Goal: Find specific page/section: Find specific page/section

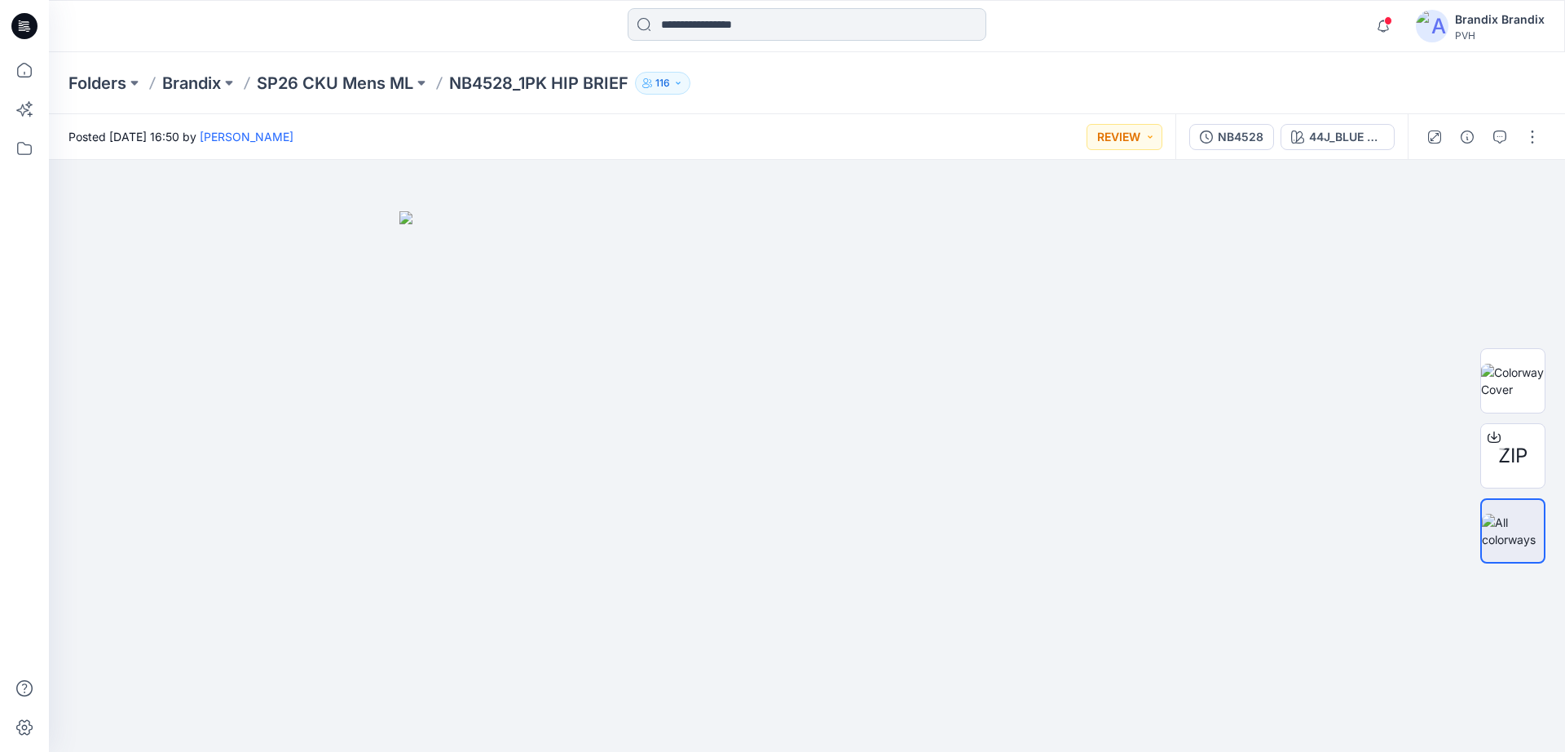
click at [725, 28] on input at bounding box center [807, 24] width 359 height 33
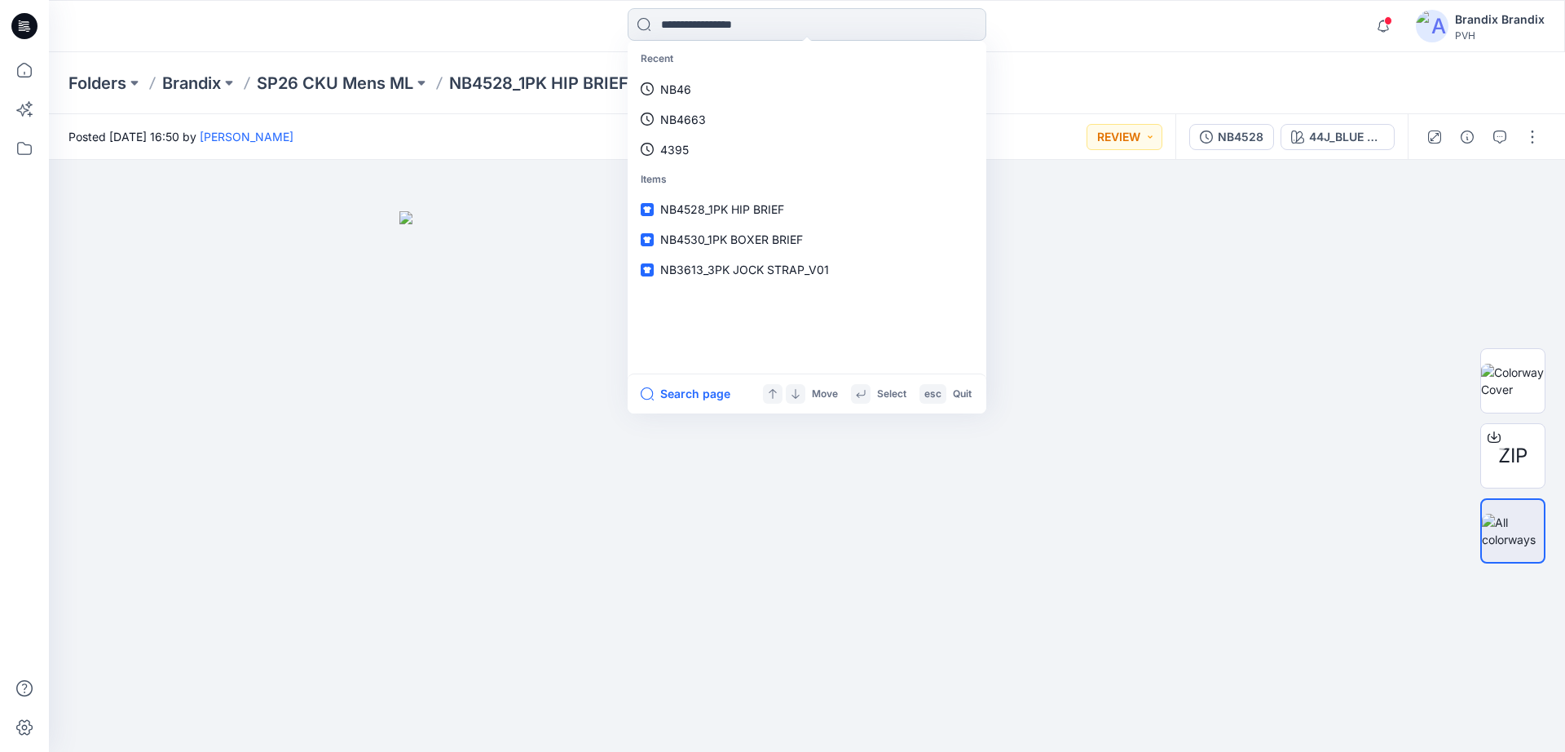
paste input "******"
type input "******"
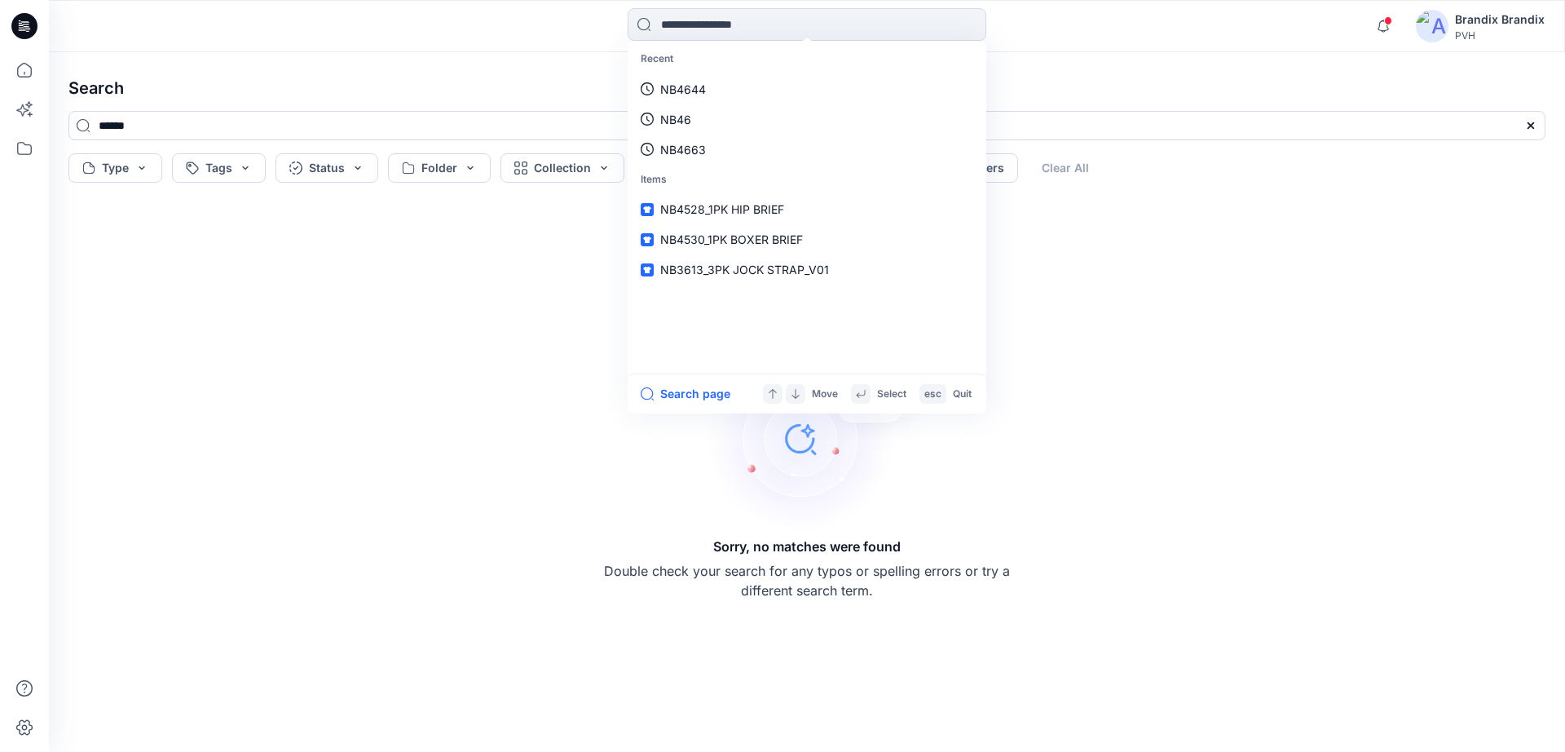
click at [1038, 369] on div "Sorry, no matches were found Double check your search for any typos or spelling…" at bounding box center [806, 470] width 1503 height 536
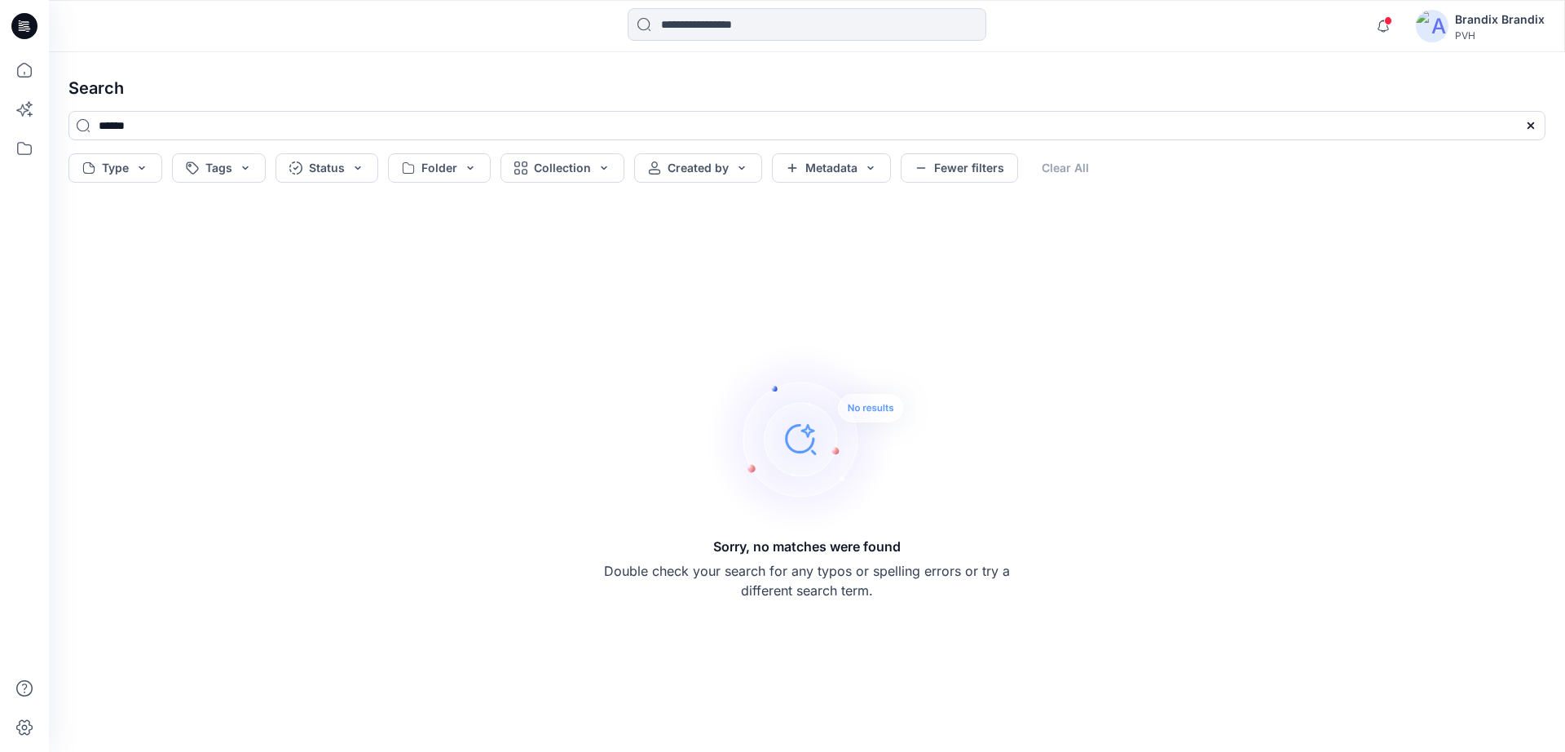
click at [28, 25] on icon at bounding box center [24, 26] width 26 height 26
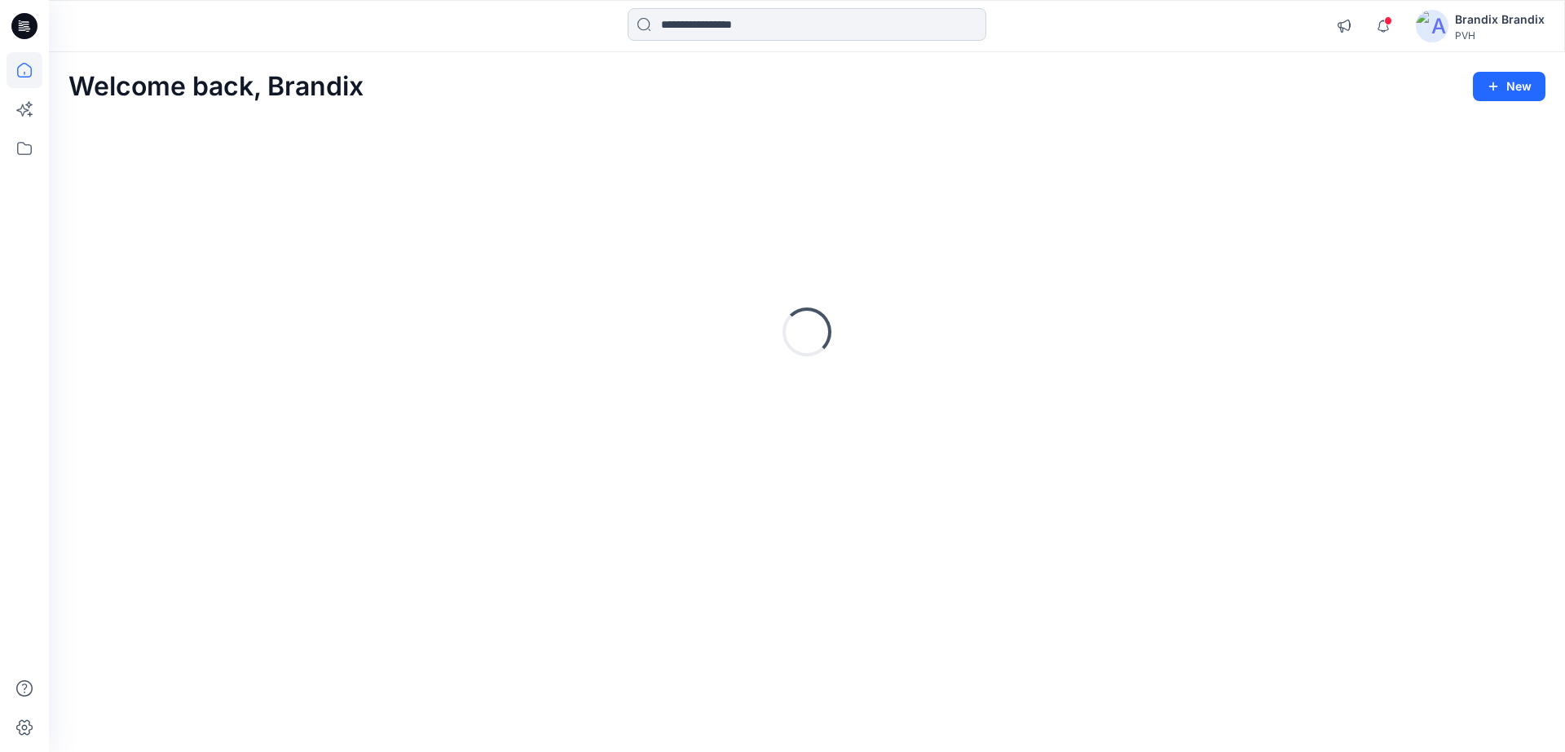
click at [734, 11] on input at bounding box center [807, 24] width 359 height 33
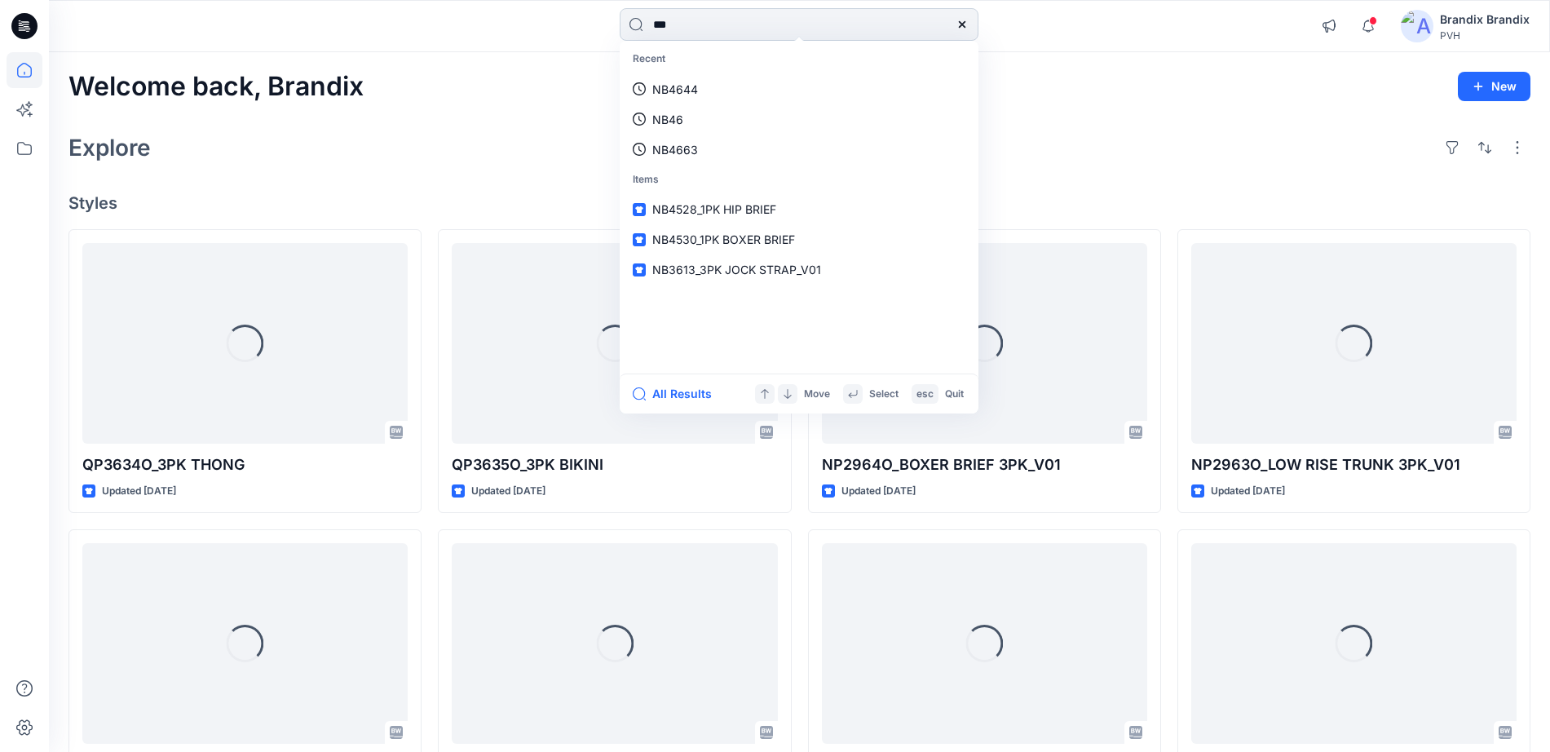
type input "****"
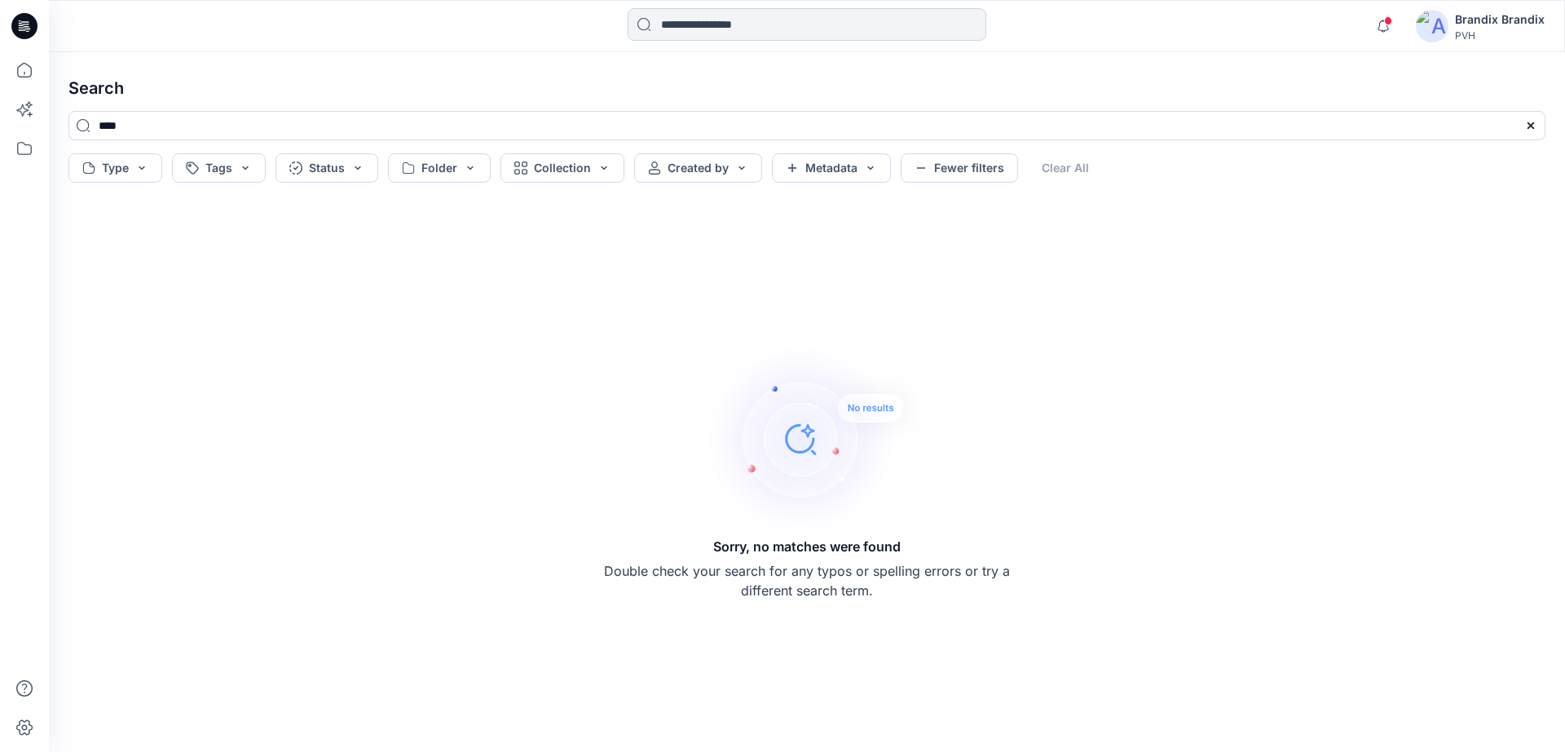
click at [755, 36] on input at bounding box center [807, 24] width 359 height 33
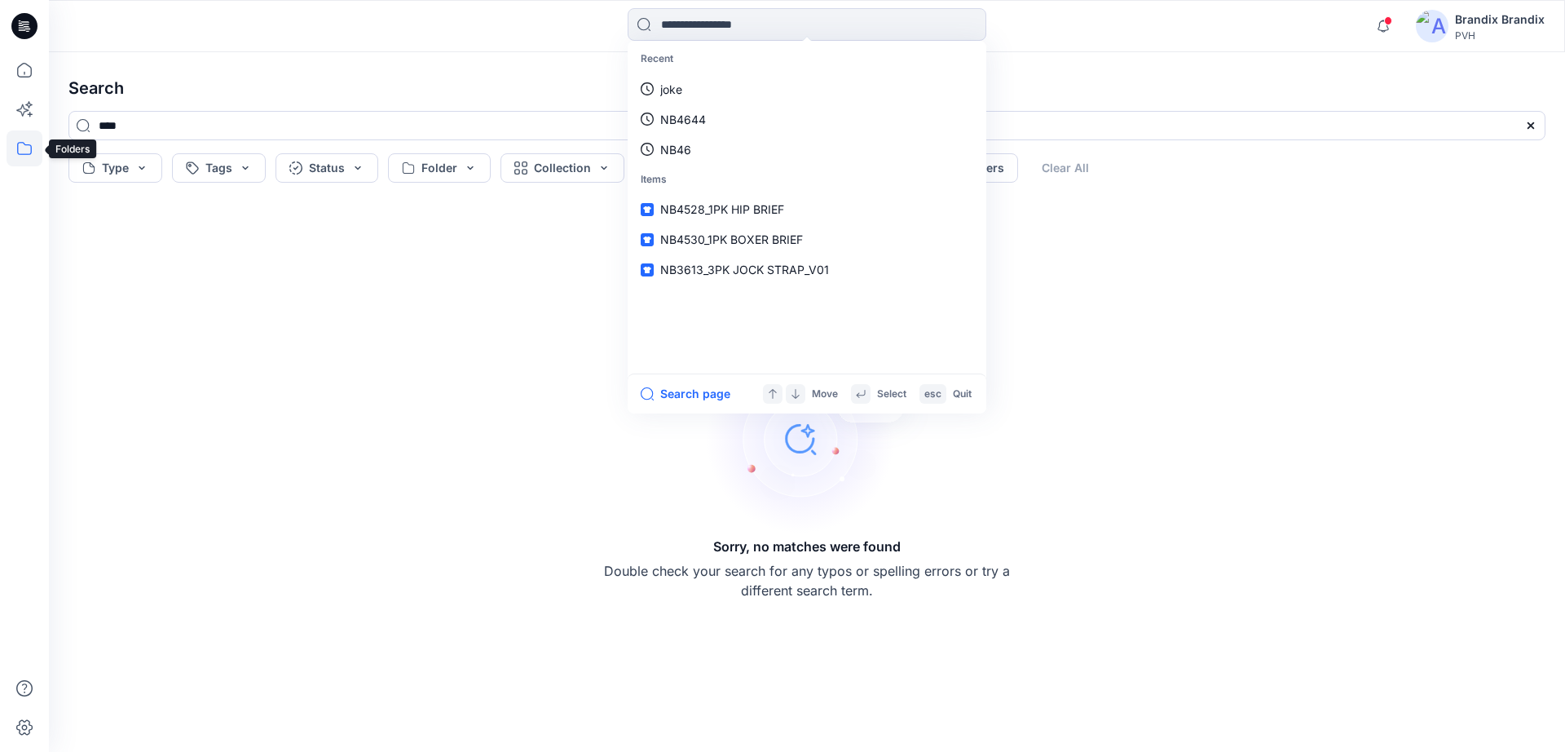
click at [33, 151] on icon at bounding box center [25, 148] width 36 height 36
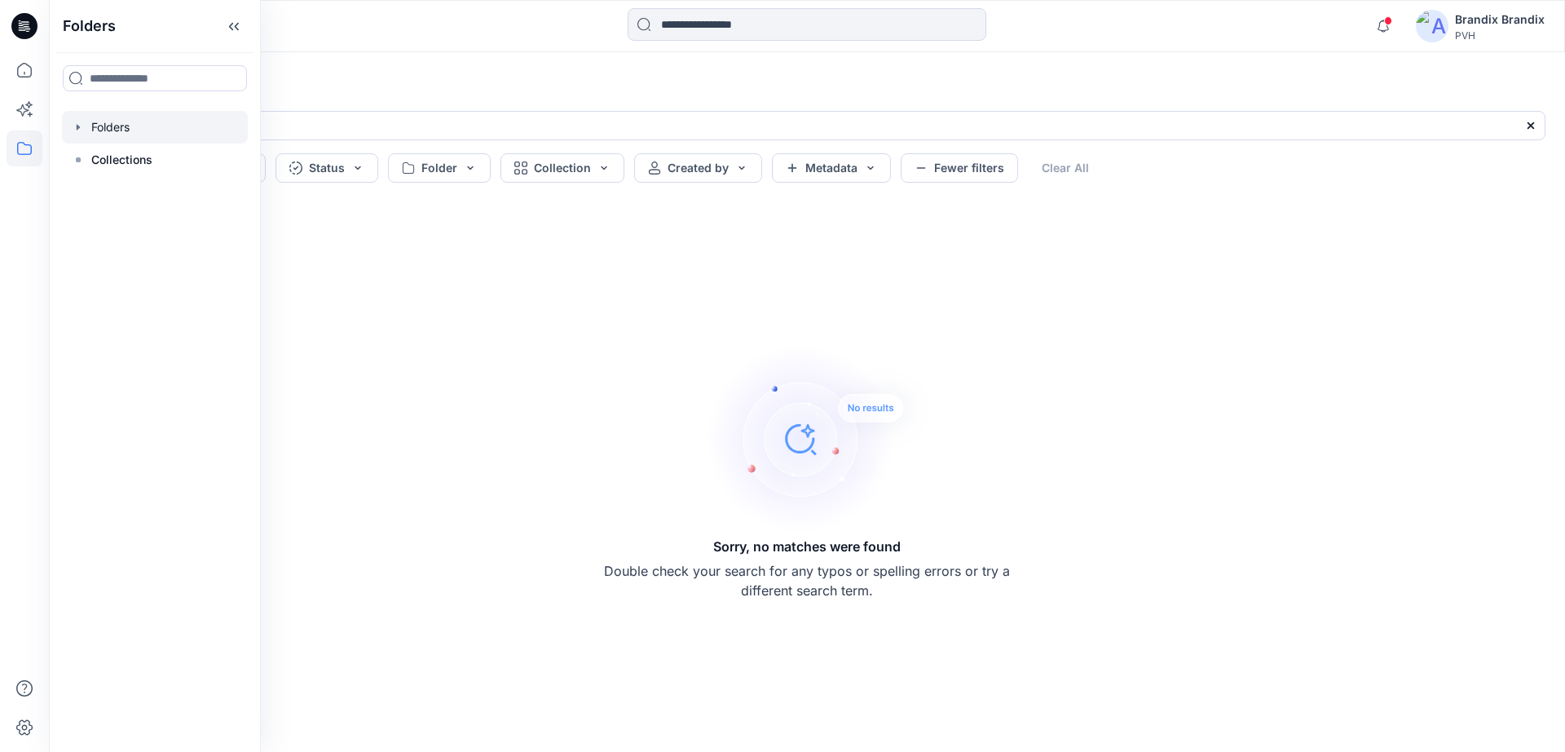
click at [129, 138] on div at bounding box center [155, 127] width 186 height 33
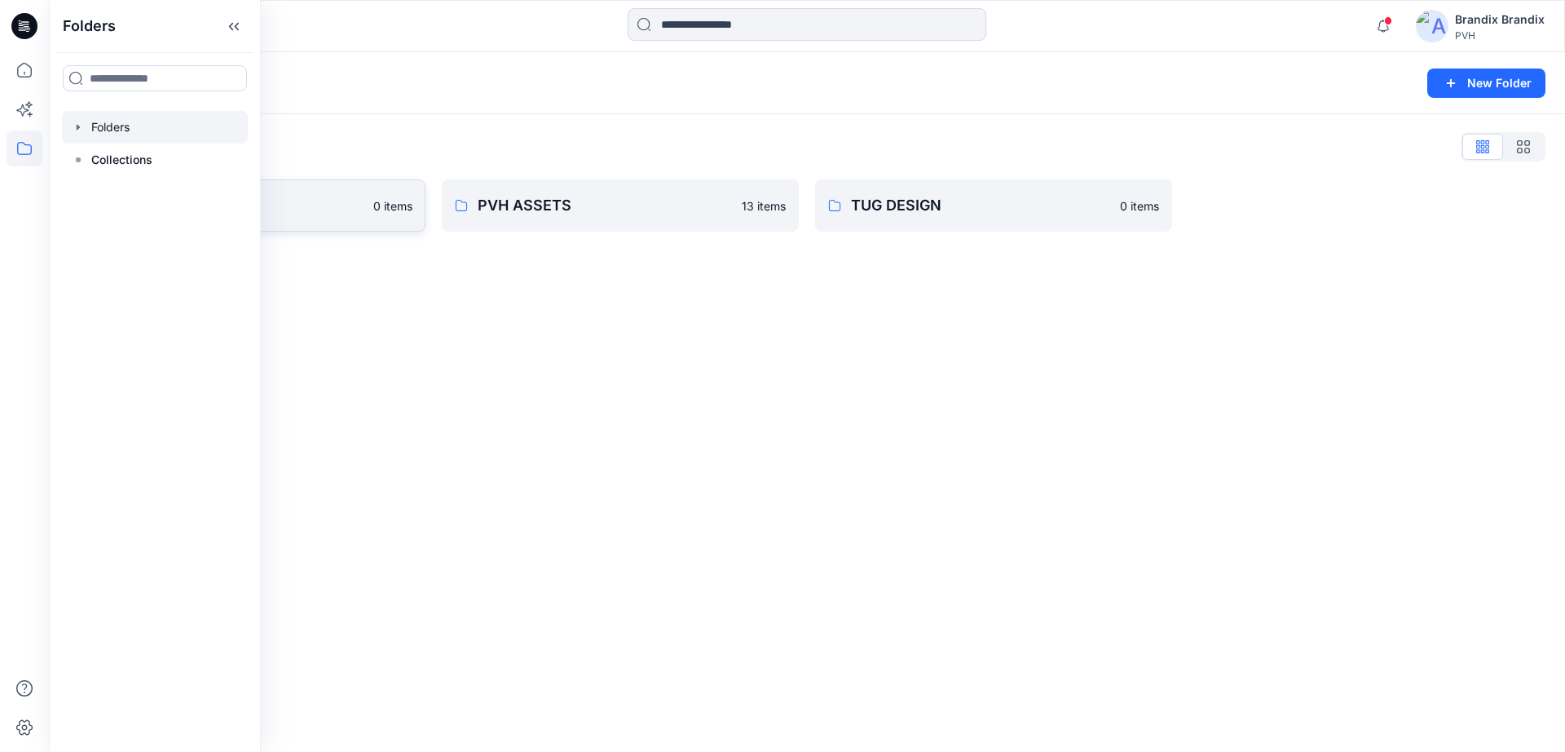
click at [372, 201] on link "Brandix 0 items" at bounding box center [246, 205] width 357 height 52
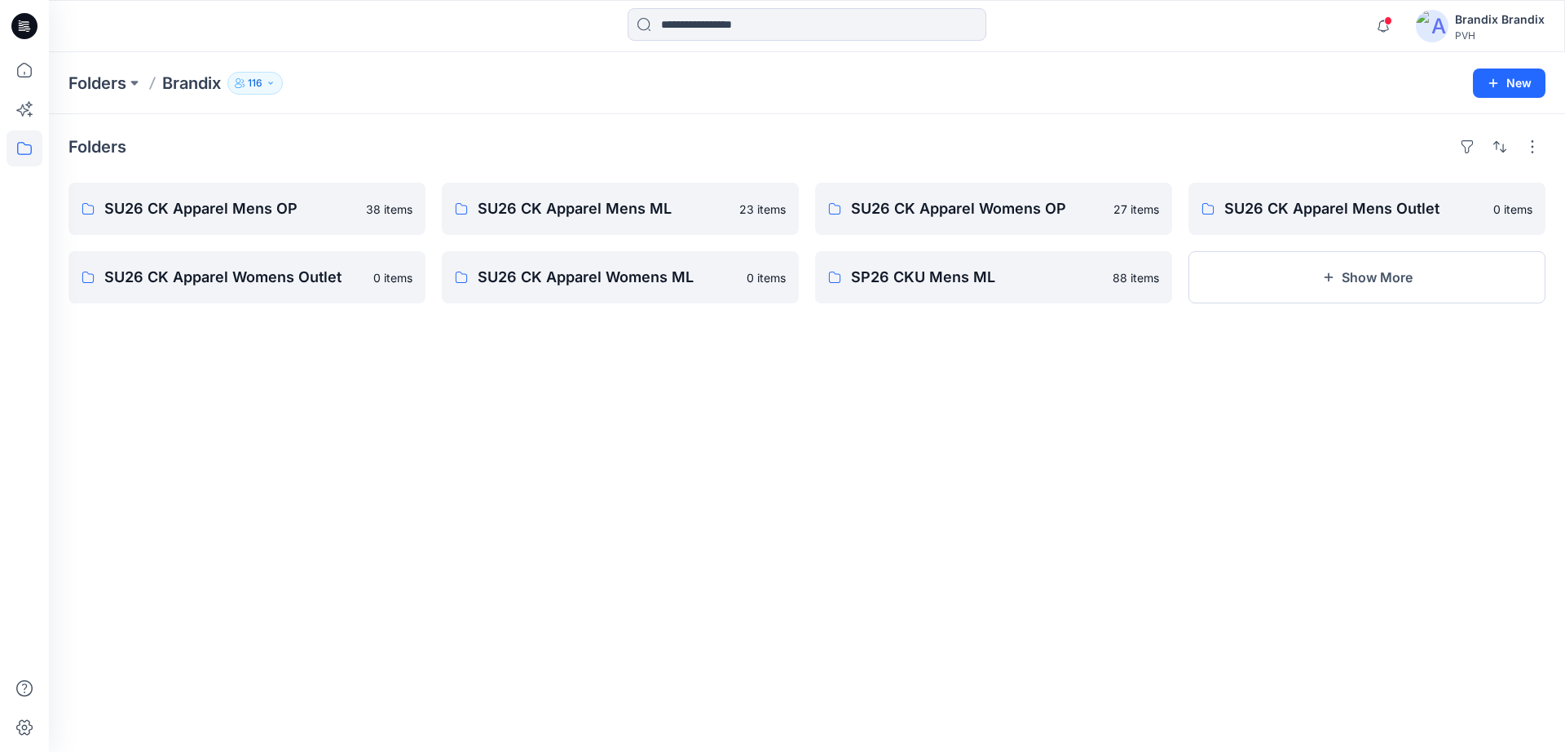
click at [955, 306] on div "Folders SU26 CK Apparel Mens OP 38 items SU26 CK Apparel Womens Outlet 0 items …" at bounding box center [807, 432] width 1516 height 637
click at [963, 287] on p "SP26 CKU Mens ML" at bounding box center [992, 277] width 282 height 23
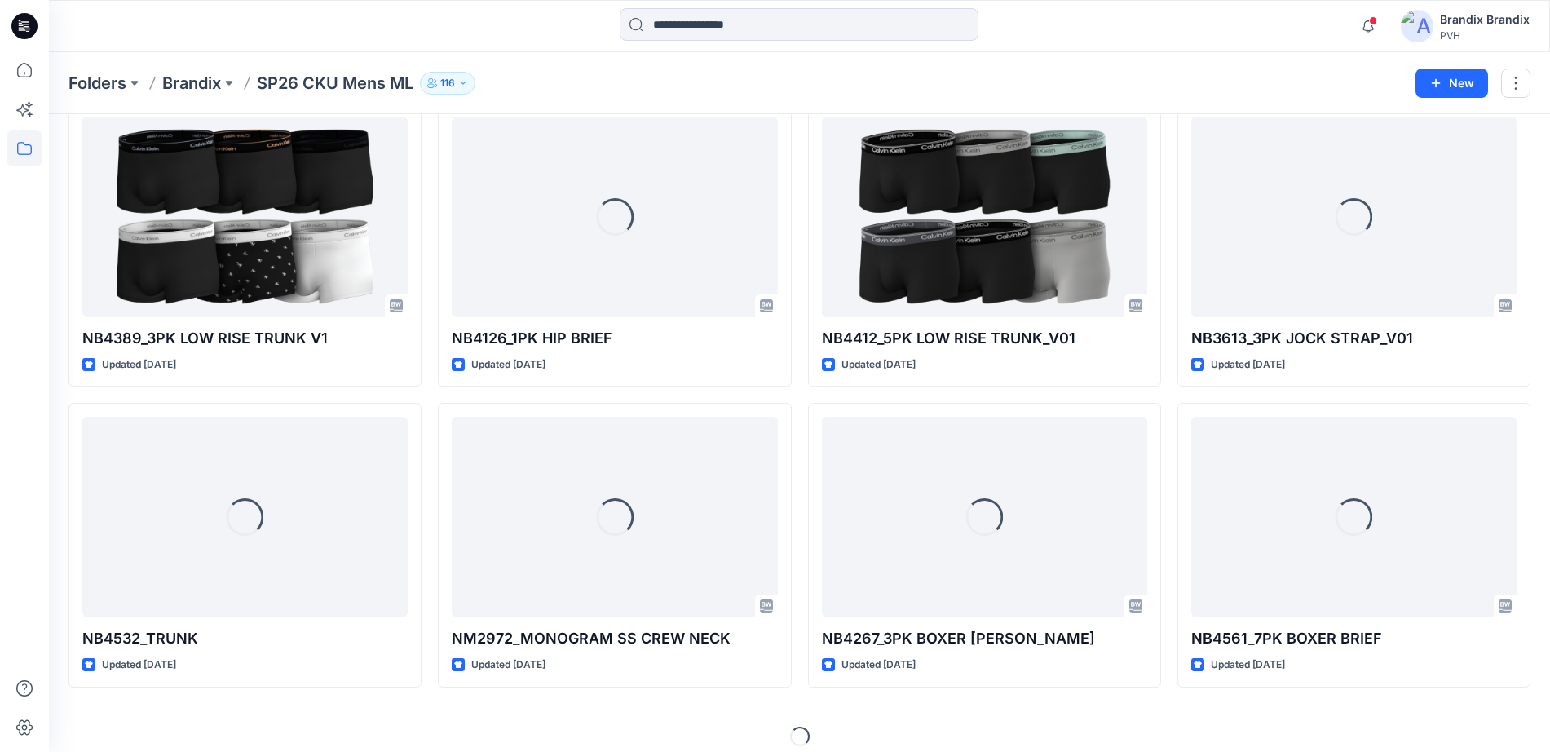
scroll to position [395, 0]
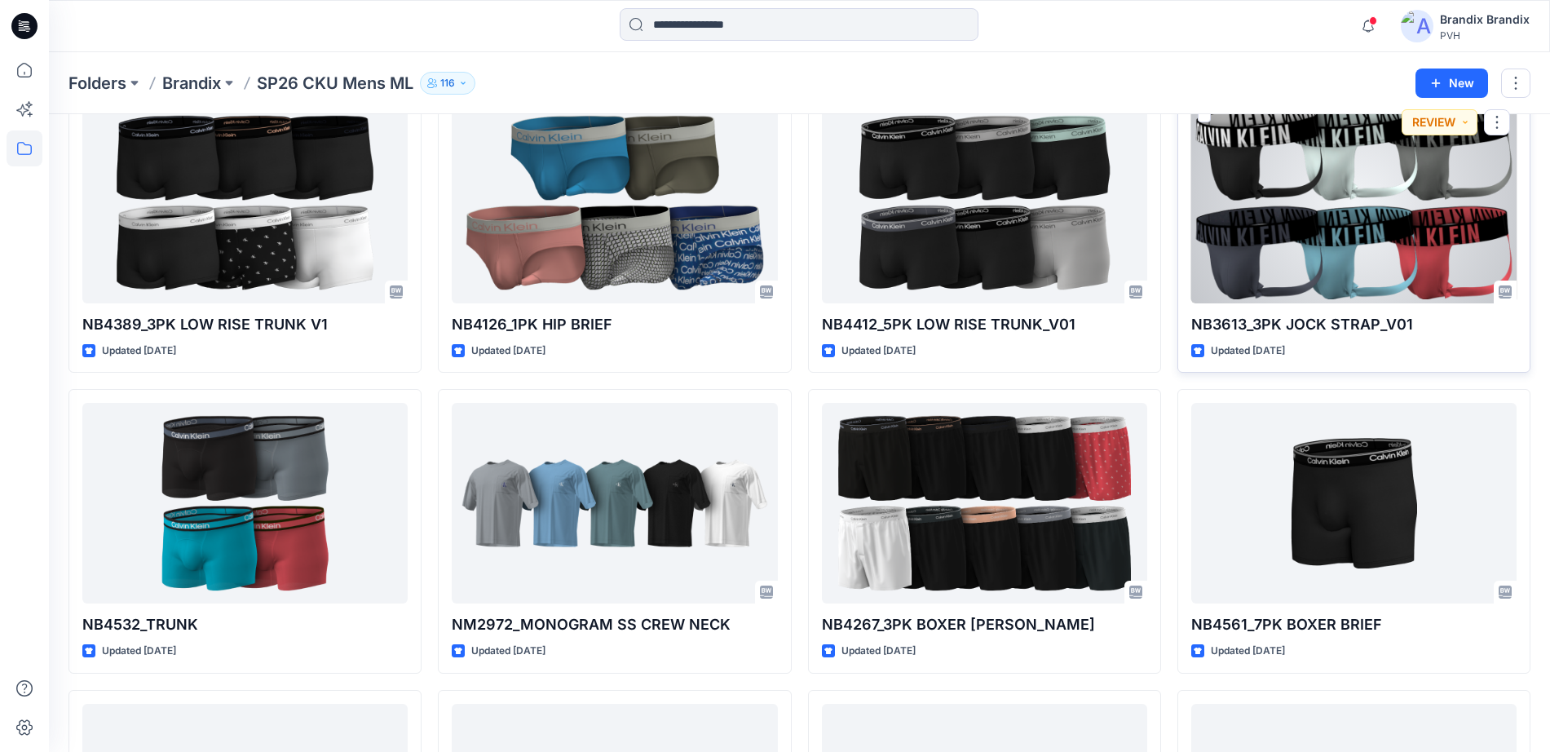
click at [1327, 237] on div at bounding box center [1353, 203] width 325 height 201
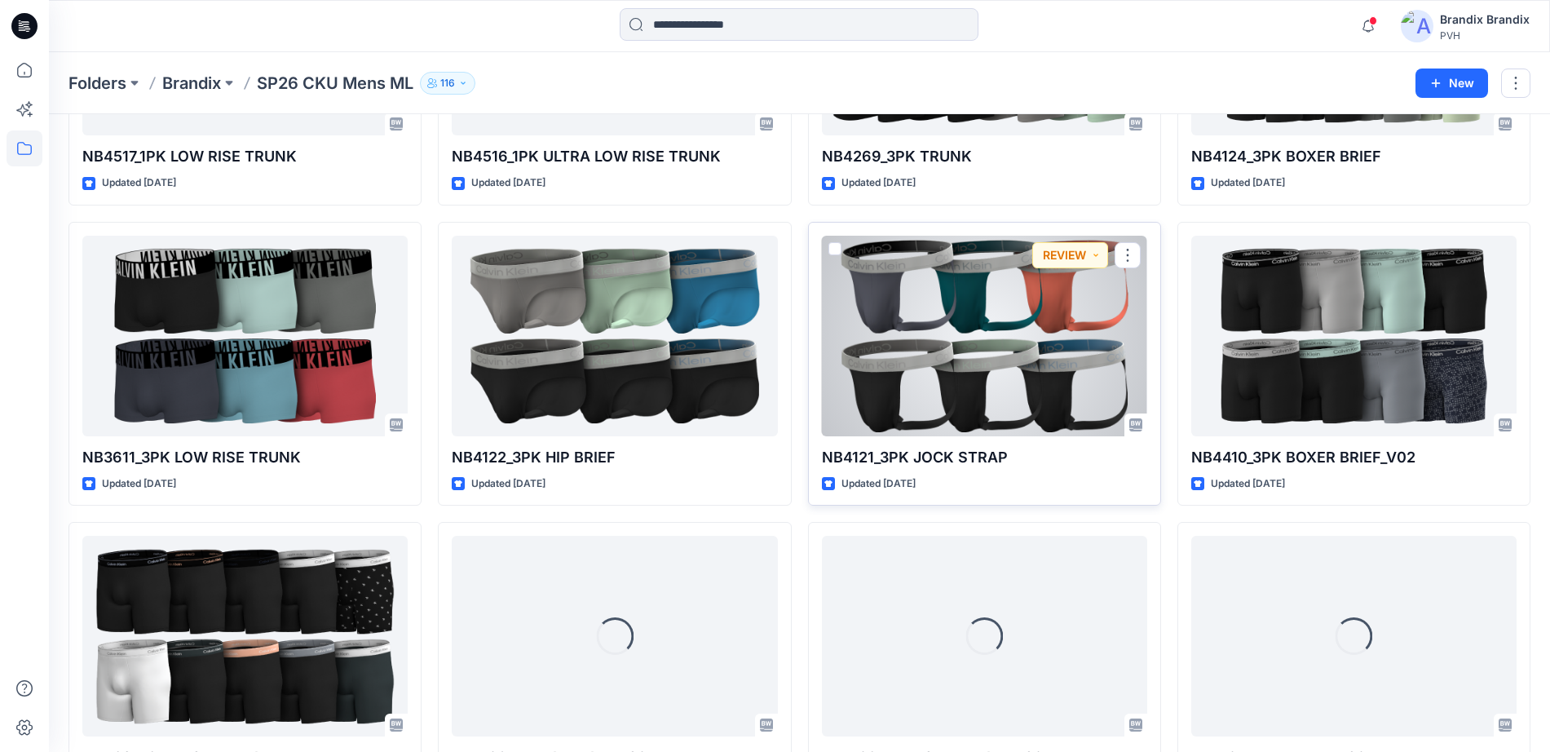
scroll to position [5104, 0]
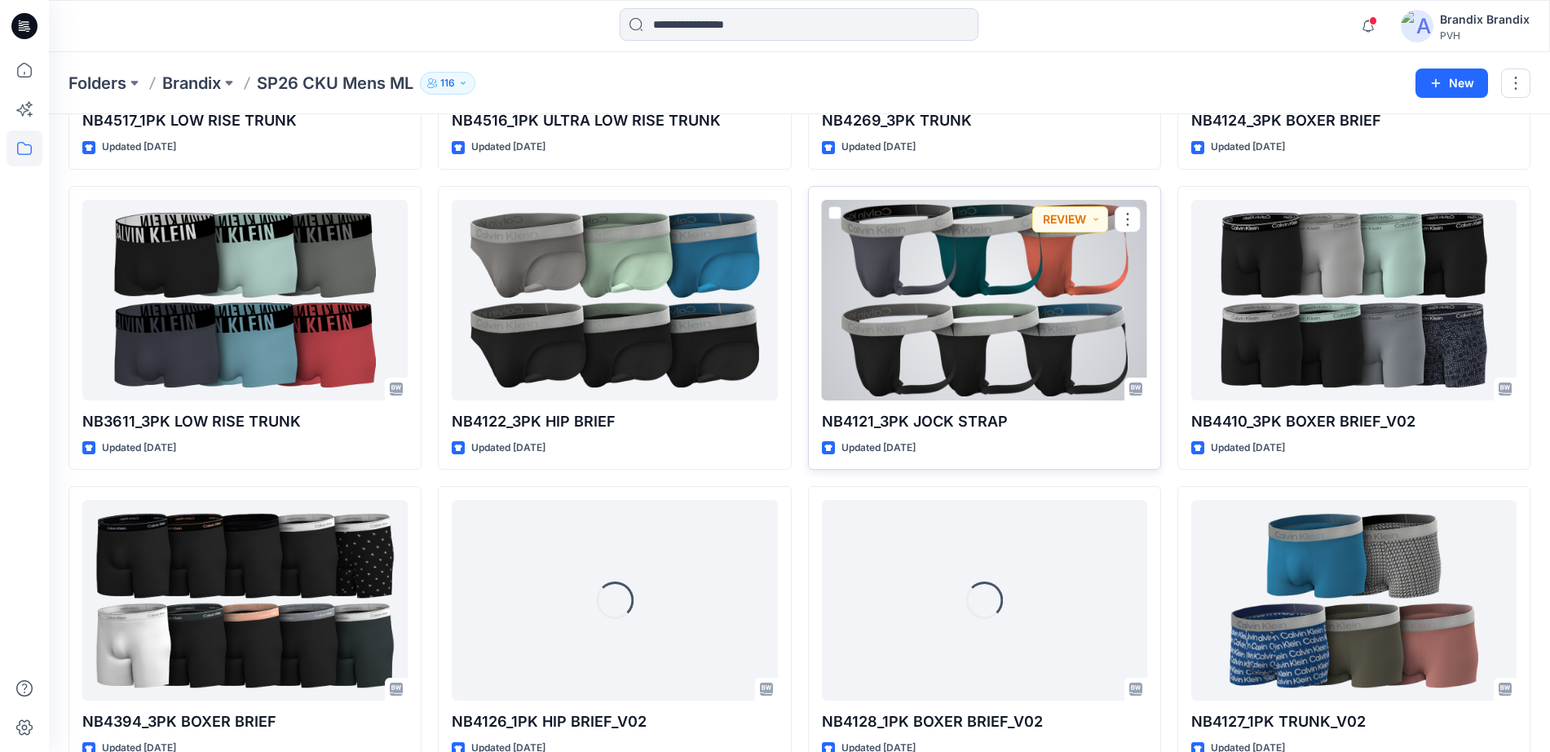
click at [1081, 306] on div at bounding box center [984, 300] width 325 height 201
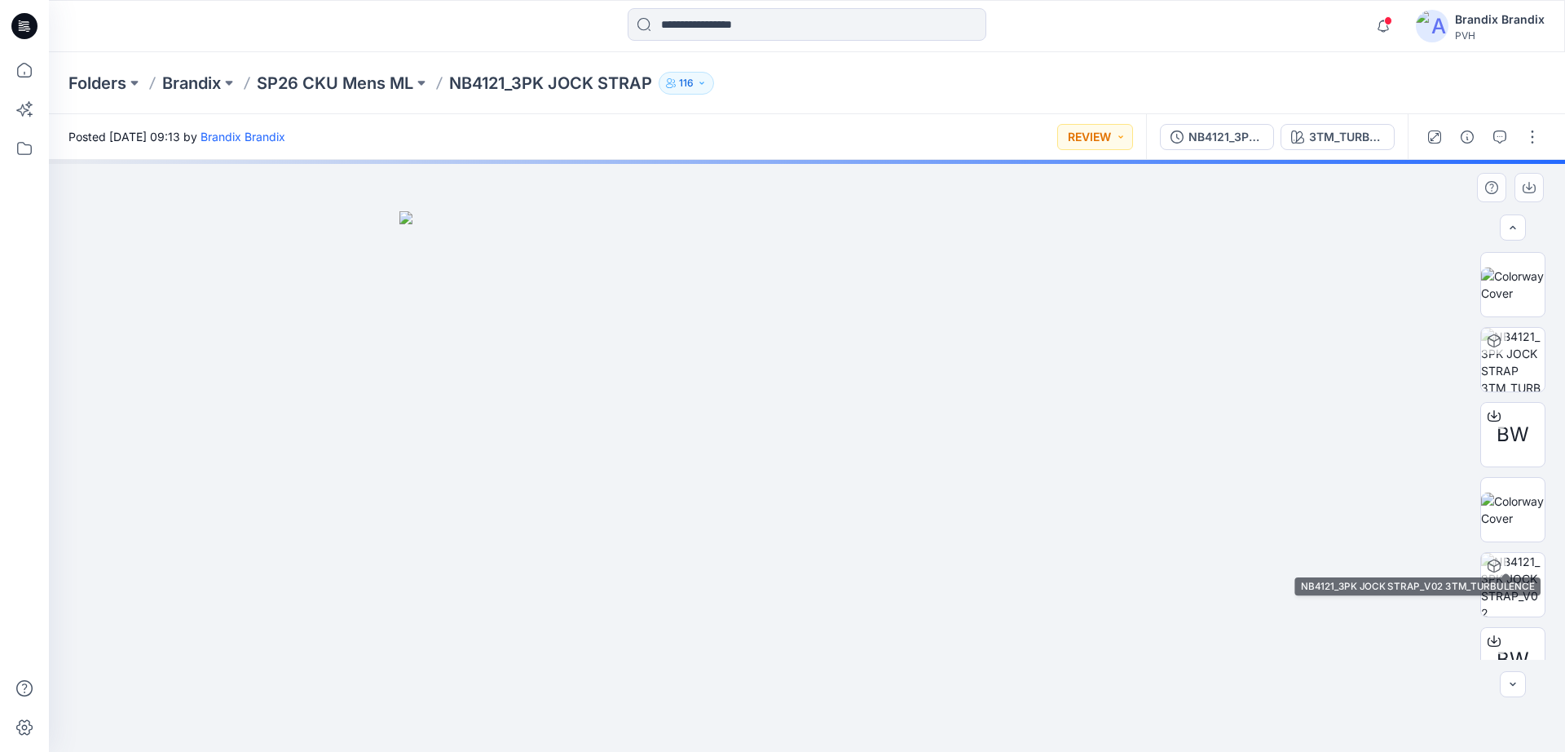
scroll to position [108, 0]
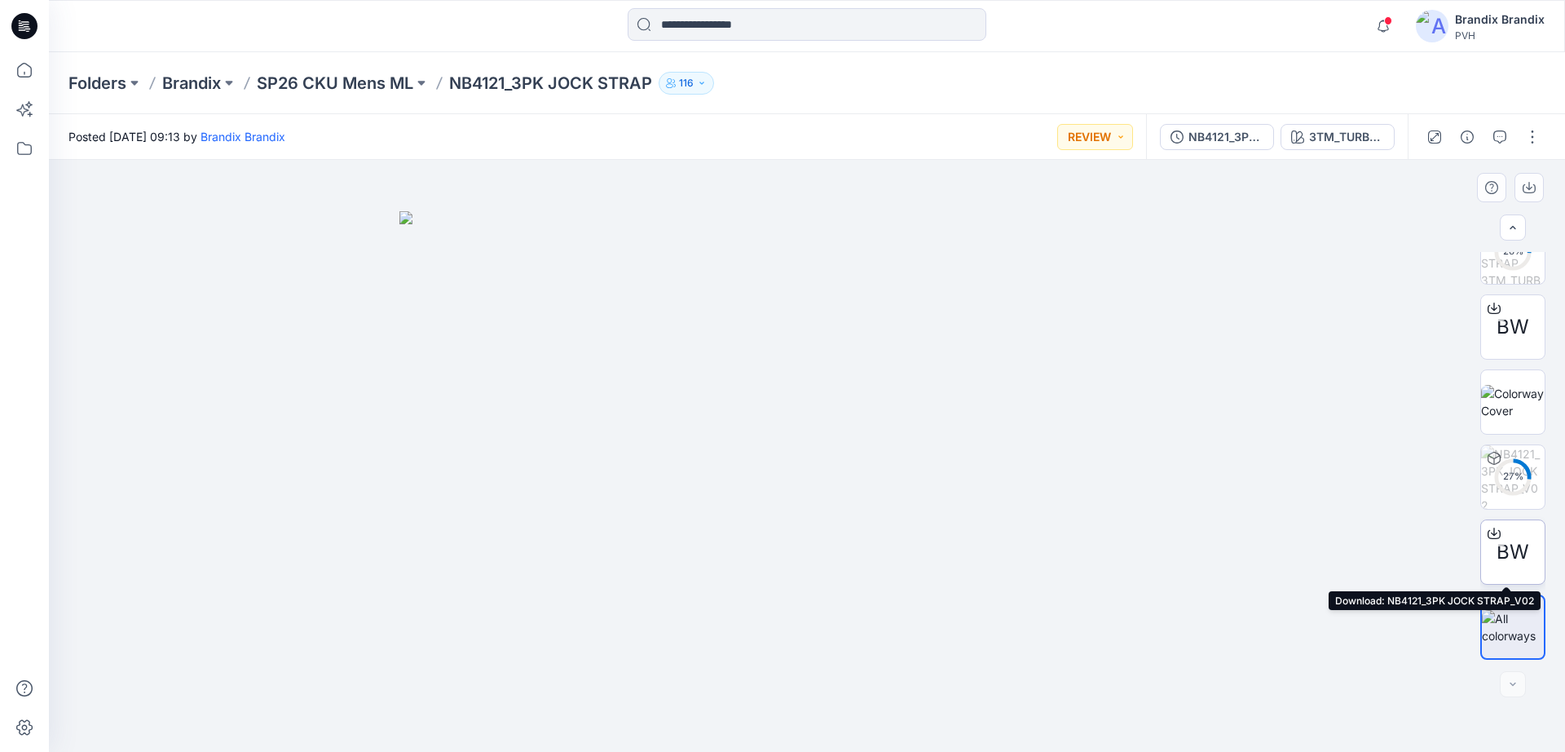
click at [1497, 535] on div at bounding box center [1494, 533] width 26 height 26
